Goal: Task Accomplishment & Management: Manage account settings

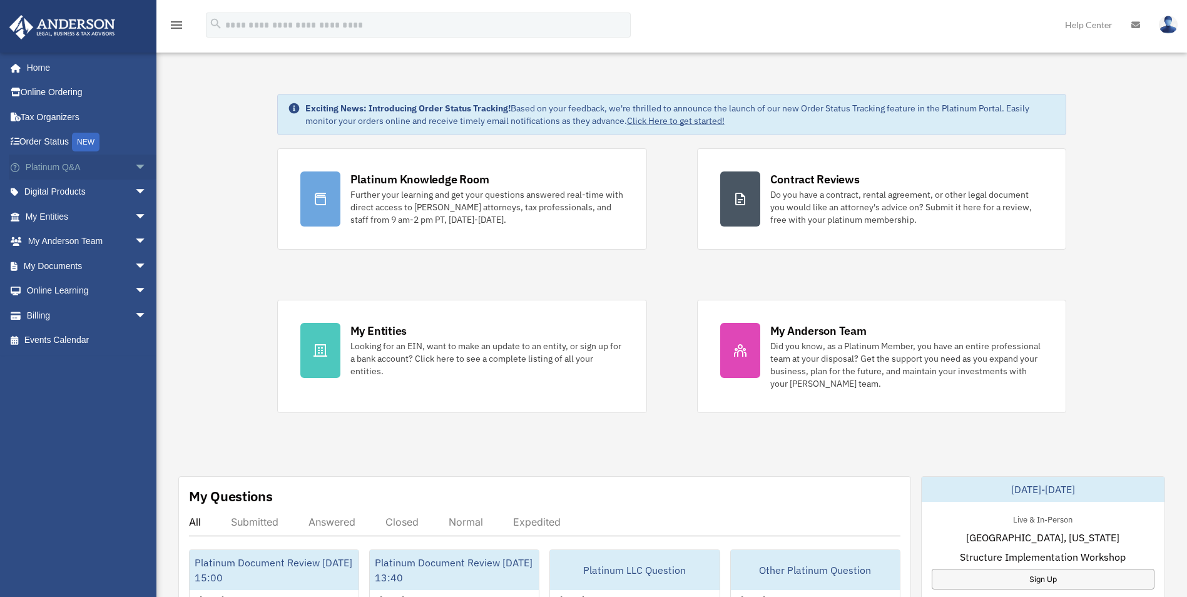
click at [46, 173] on link "Platinum Q&A arrow_drop_down" at bounding box center [87, 167] width 157 height 25
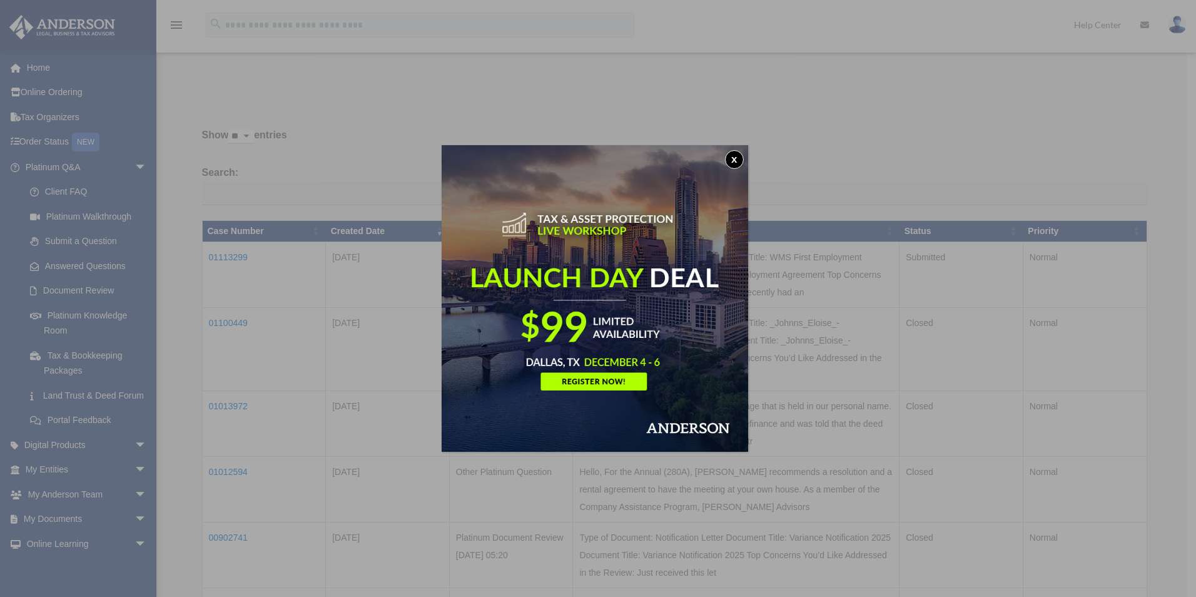
click at [740, 161] on button "x" at bounding box center [734, 159] width 19 height 19
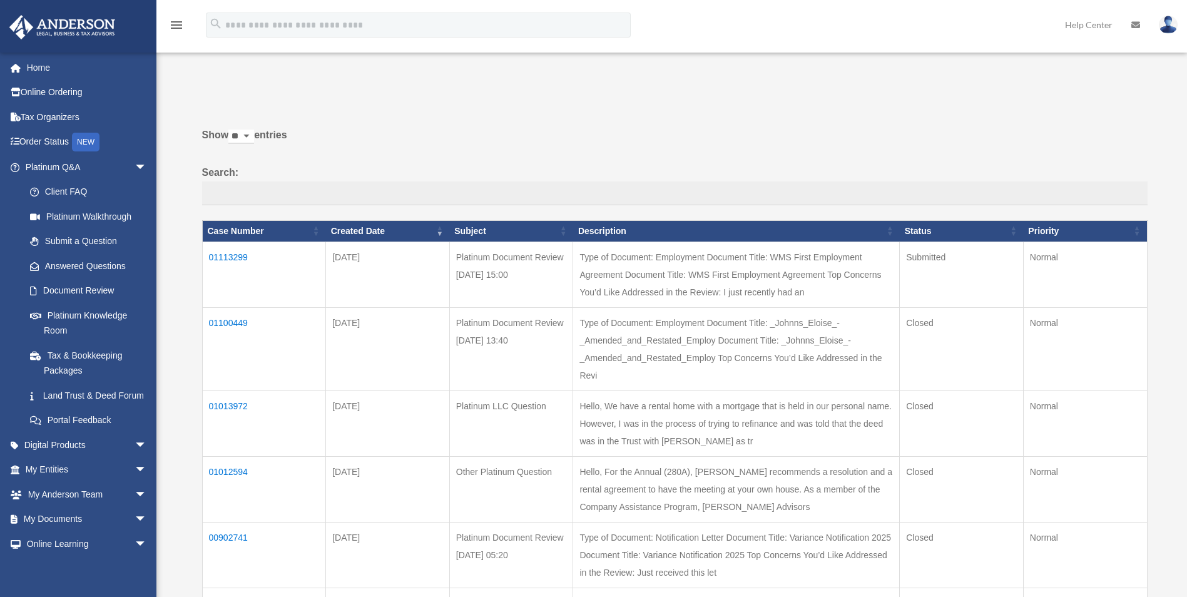
click at [240, 253] on td "01113299" at bounding box center [264, 274] width 124 height 66
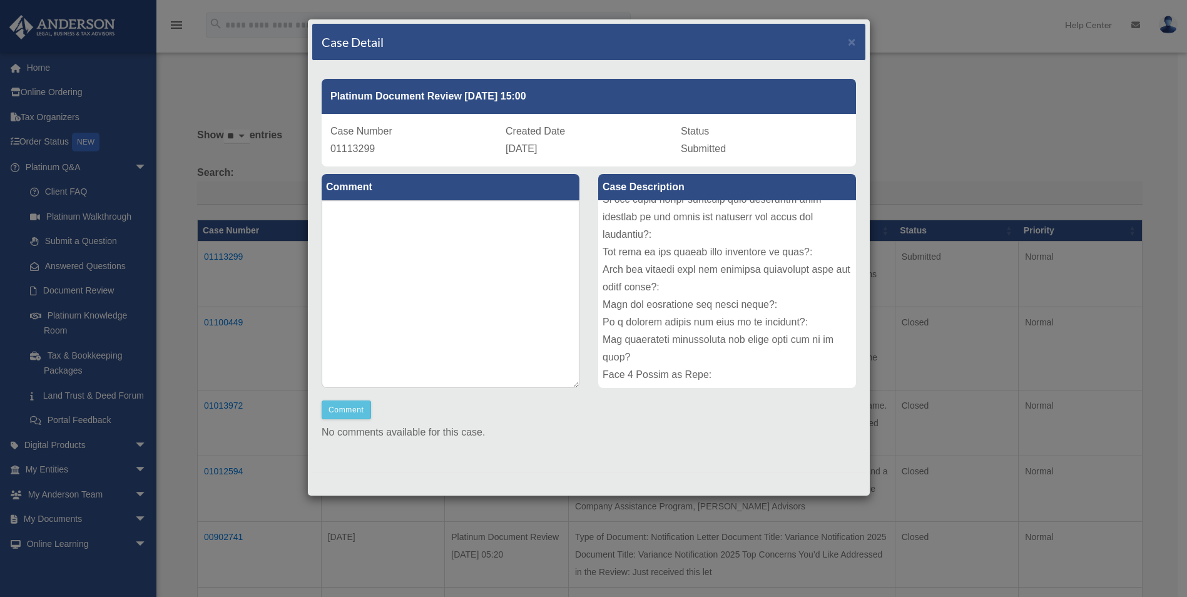
scroll to position [434, 0]
click at [848, 43] on span "×" at bounding box center [852, 41] width 8 height 14
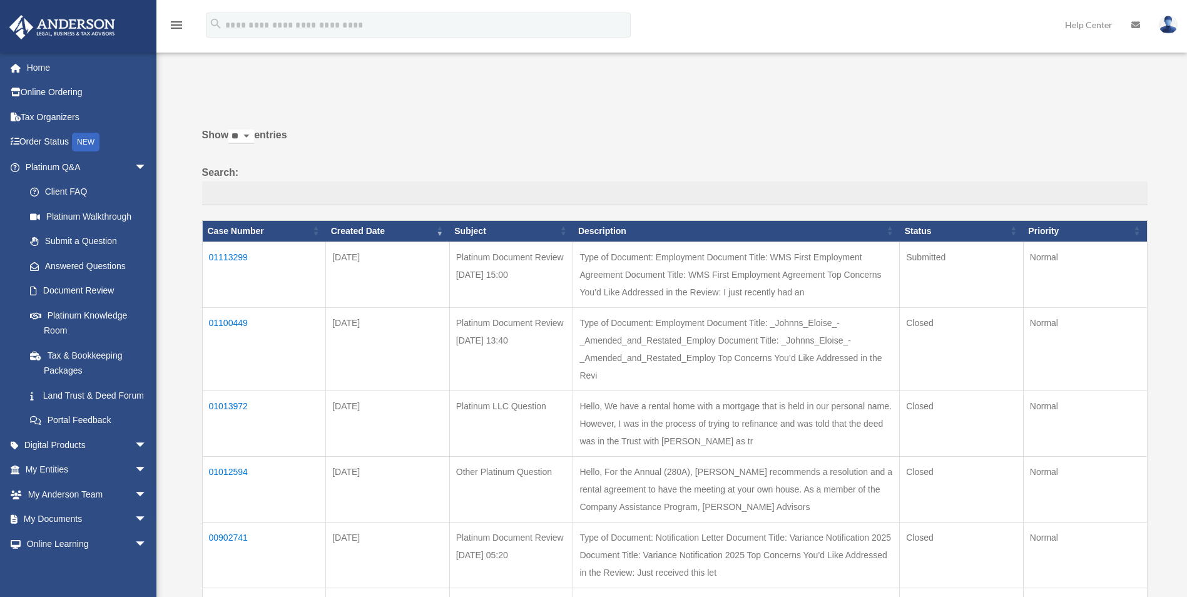
click at [1170, 26] on img at bounding box center [1168, 25] width 19 height 18
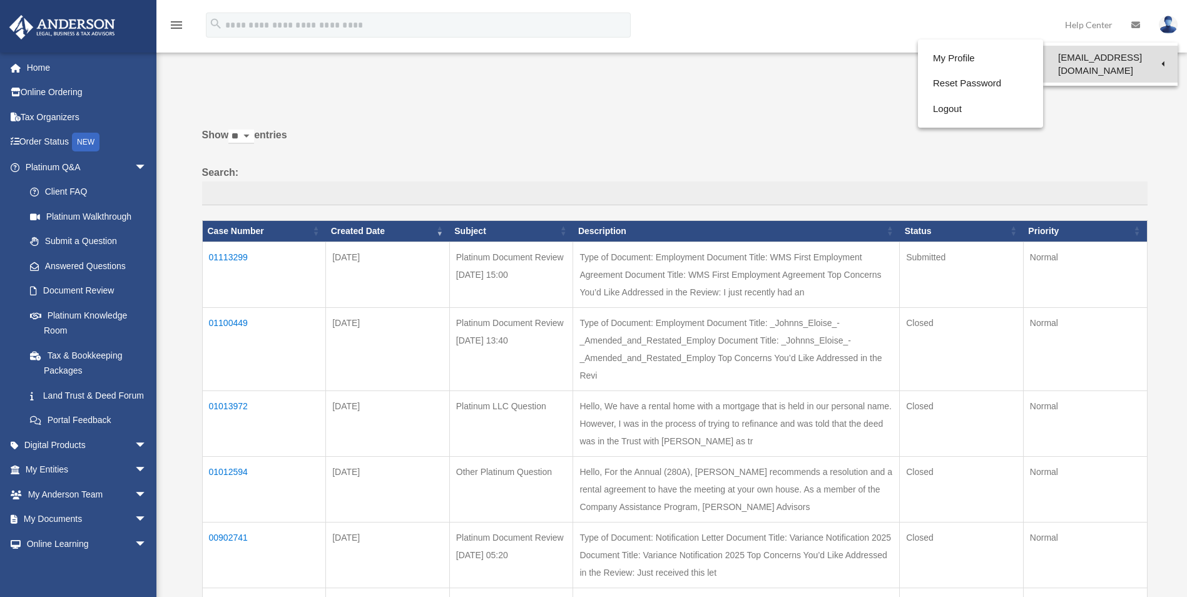
click at [1089, 58] on link "[EMAIL_ADDRESS][DOMAIN_NAME]" at bounding box center [1110, 64] width 134 height 37
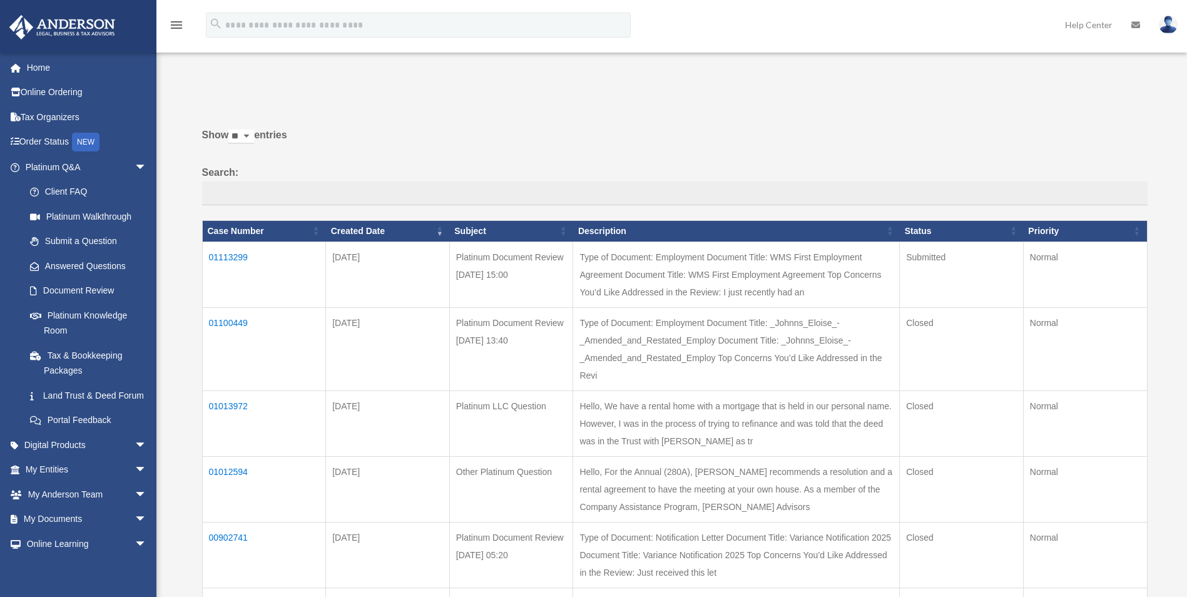
click at [1166, 30] on img at bounding box center [1168, 25] width 19 height 18
click at [955, 115] on link "Logout" at bounding box center [964, 109] width 125 height 26
